Goal: Ask a question

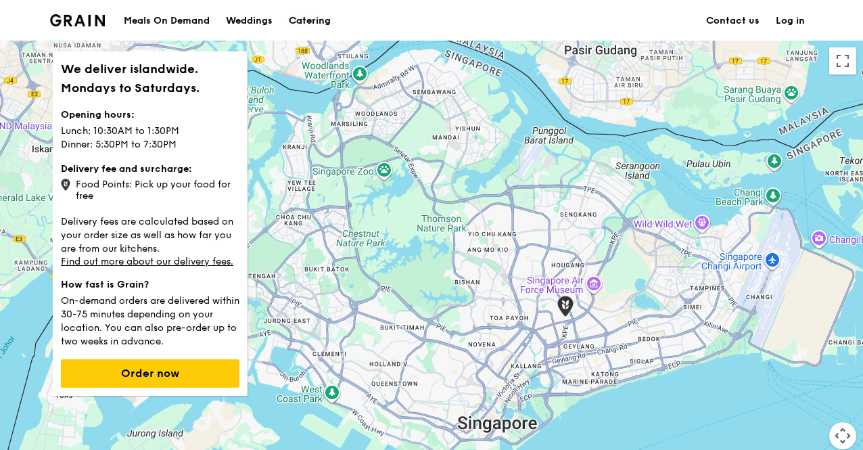
click at [321, 17] on div "Catering" at bounding box center [310, 21] width 42 height 41
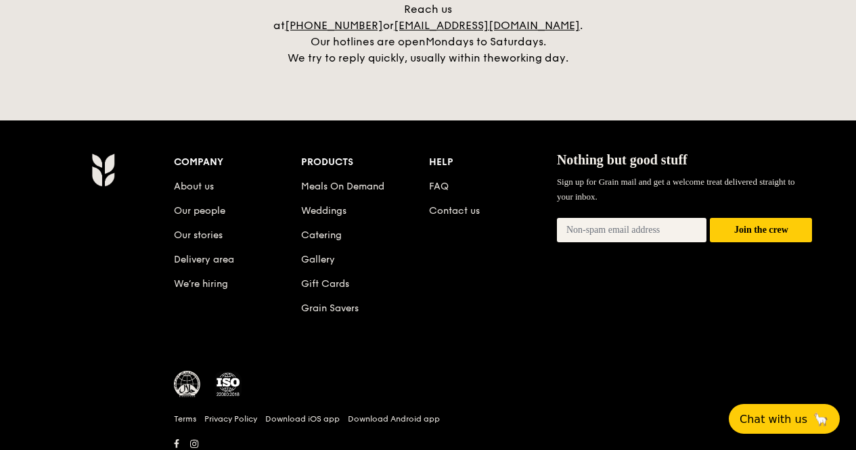
scroll to position [3198, 0]
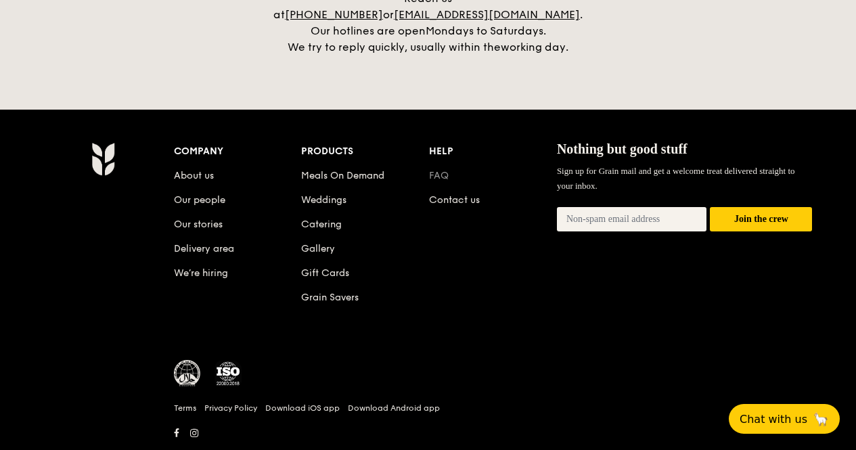
click at [440, 170] on link "FAQ" at bounding box center [439, 175] width 20 height 11
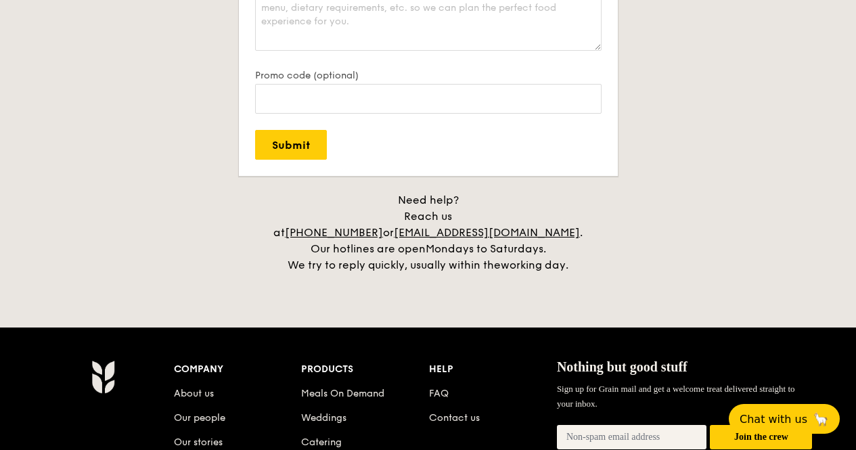
scroll to position [3040, 0]
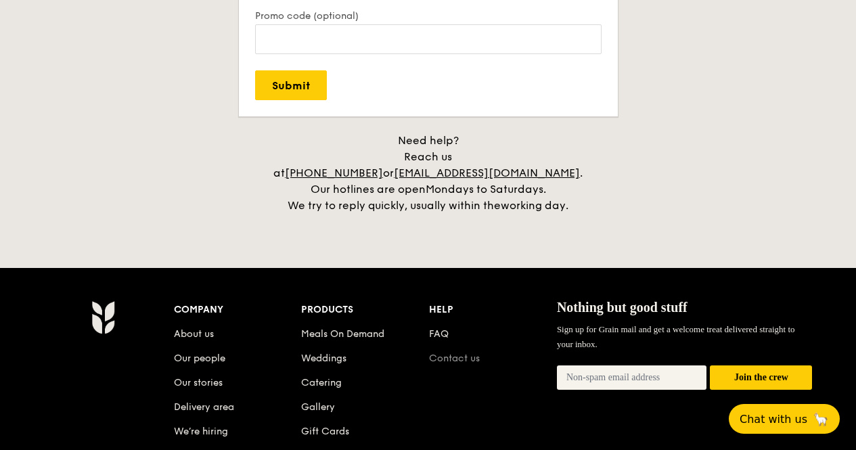
click at [442, 352] on link "Contact us" at bounding box center [454, 357] width 51 height 11
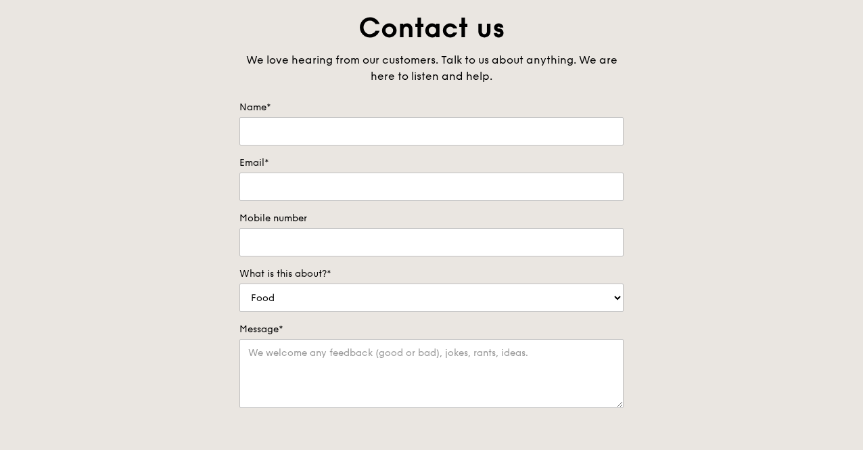
scroll to position [71, 0]
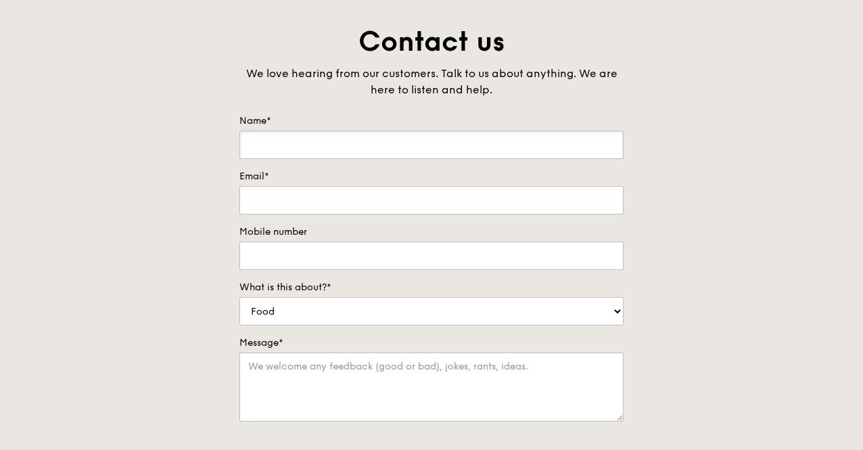
click at [429, 141] on input "Name*" at bounding box center [431, 145] width 384 height 28
type input "Chua Jia Sheng"
type input "chuajs91@hotmail.com"
select select "Catering"
click at [333, 384] on textarea "Message*" at bounding box center [431, 386] width 384 height 69
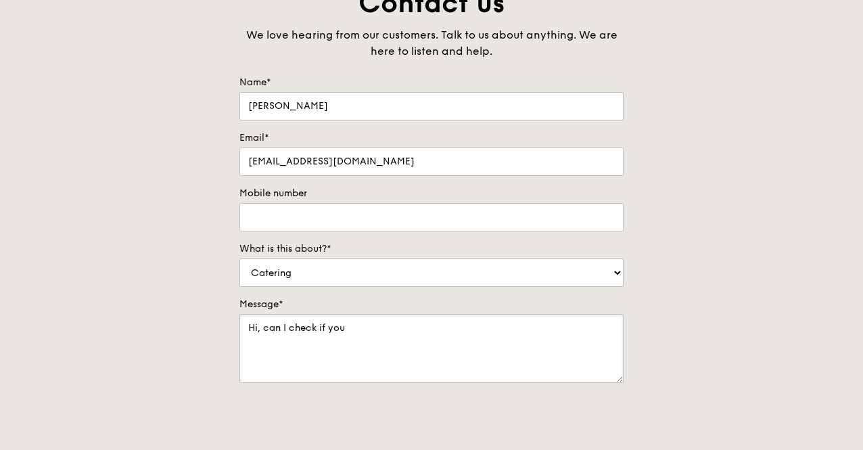
scroll to position [124, 0]
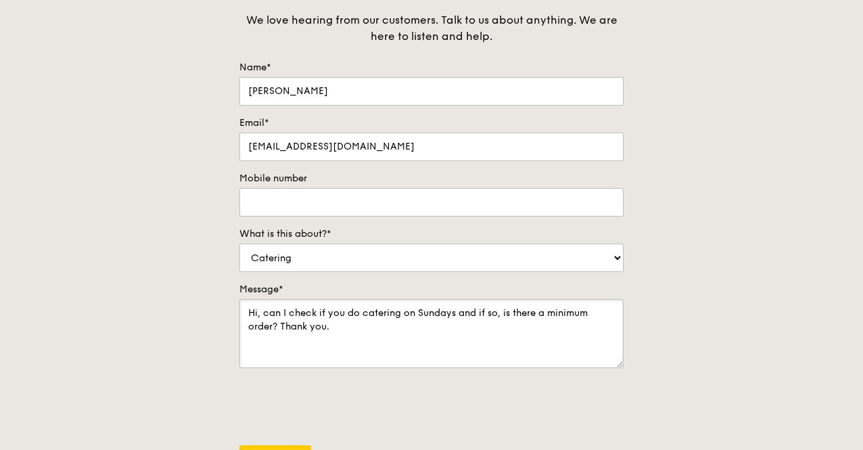
type textarea "Hi, can I check if you do catering on Sundays and if so, is there a minimum ord…"
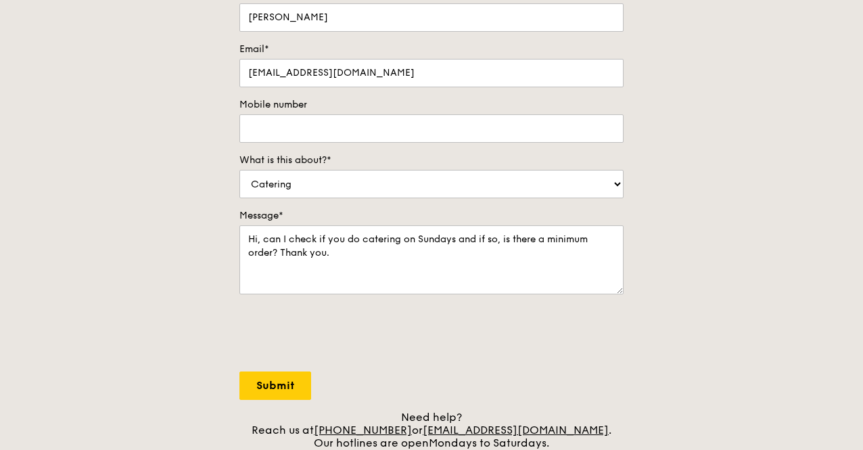
scroll to position [202, 0]
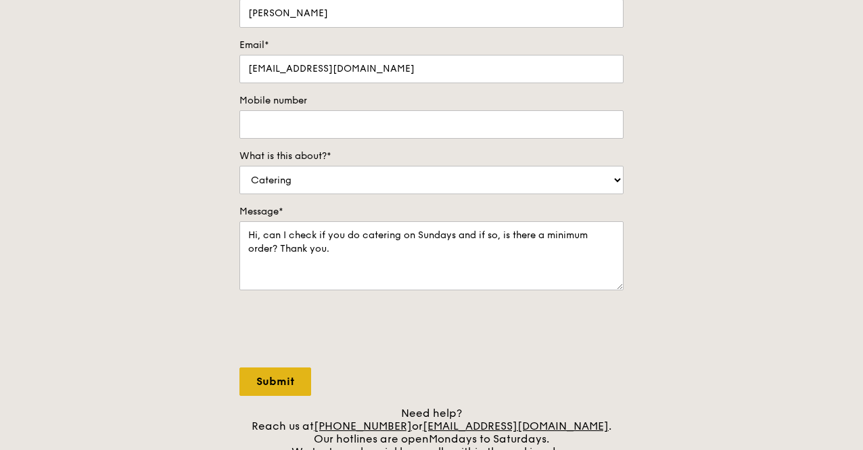
click at [262, 382] on input "Submit" at bounding box center [275, 381] width 72 height 28
select select "Food"
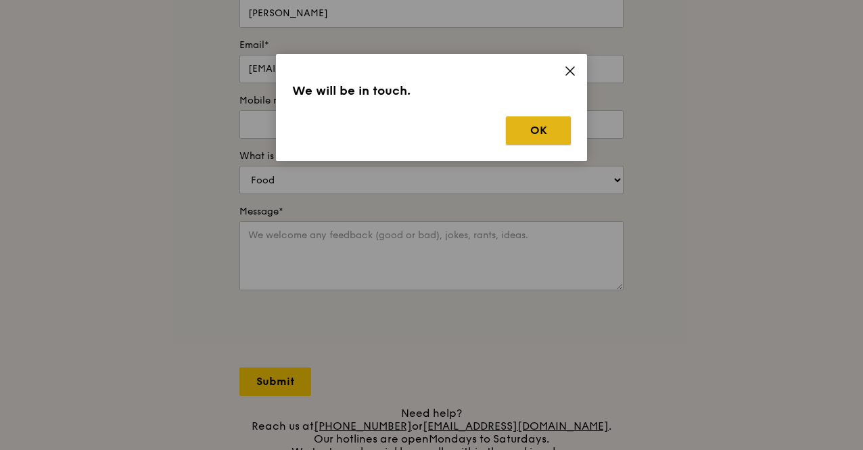
click at [552, 128] on button "OK" at bounding box center [538, 130] width 65 height 28
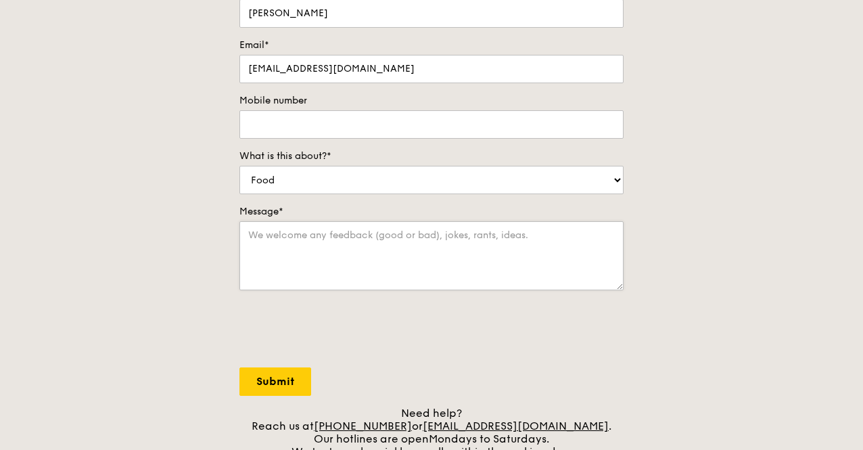
scroll to position [0, 0]
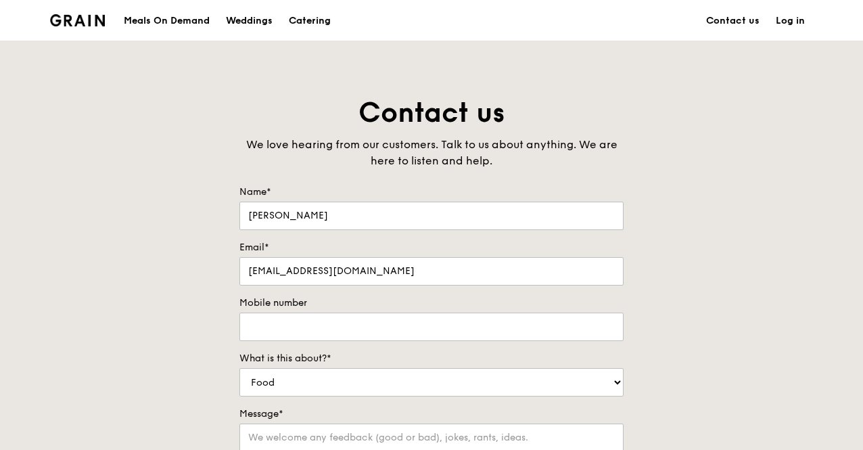
click at [314, 14] on div "Catering" at bounding box center [310, 21] width 42 height 41
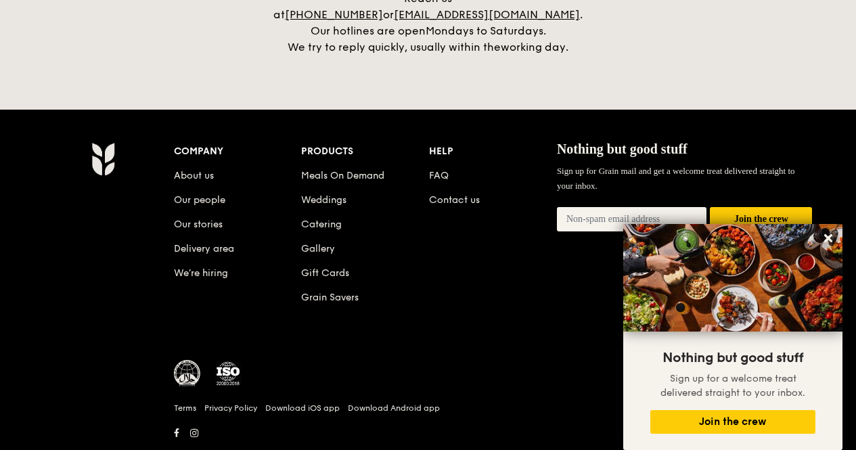
scroll to position [3199, 0]
